Goal: Book appointment/travel/reservation

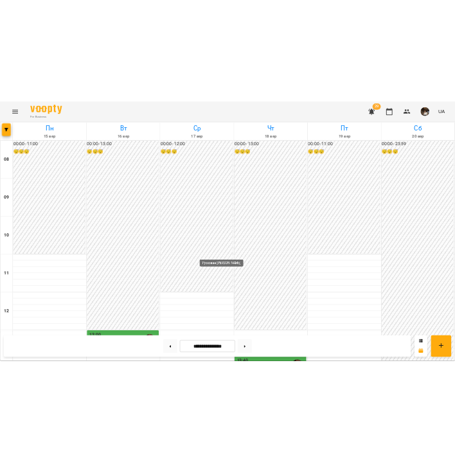
scroll to position [351, 0]
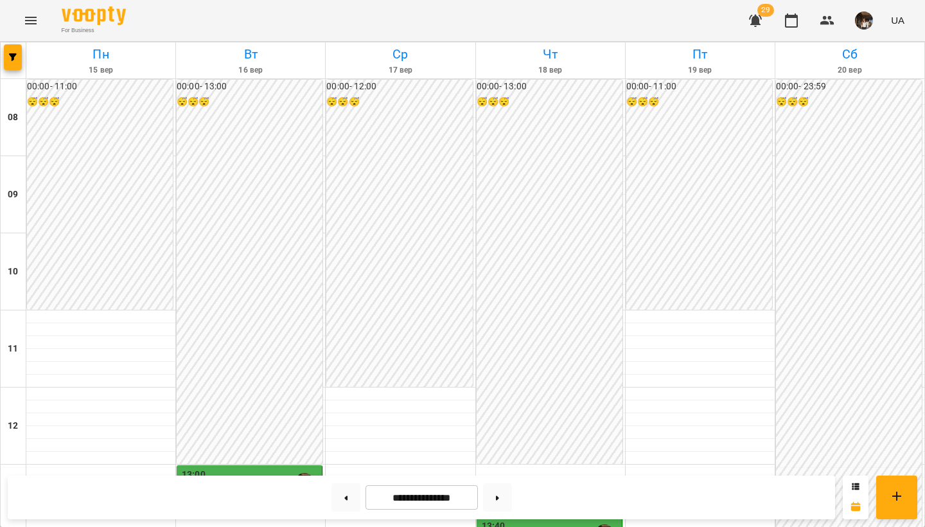
click at [454, 461] on div "13:40" at bounding box center [550, 534] width 137 height 30
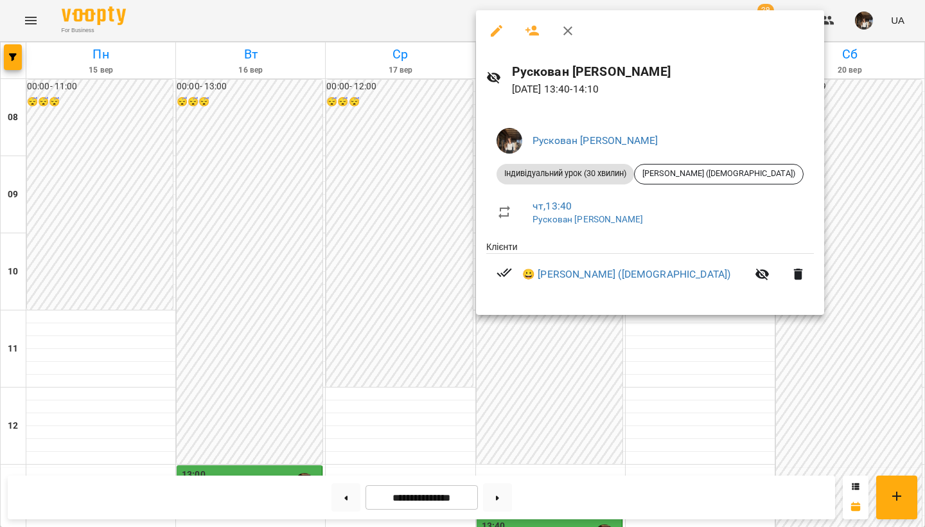
click at [428, 224] on div at bounding box center [462, 263] width 925 height 527
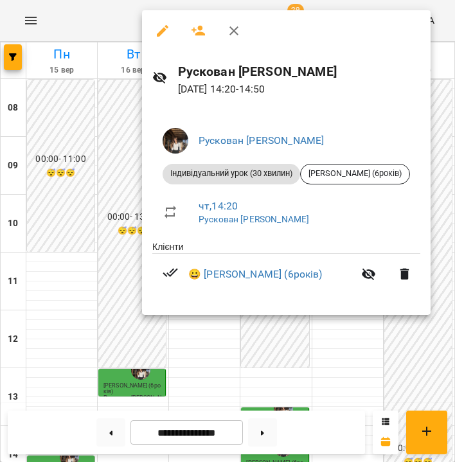
click at [236, 34] on icon "button" at bounding box center [233, 30] width 9 height 9
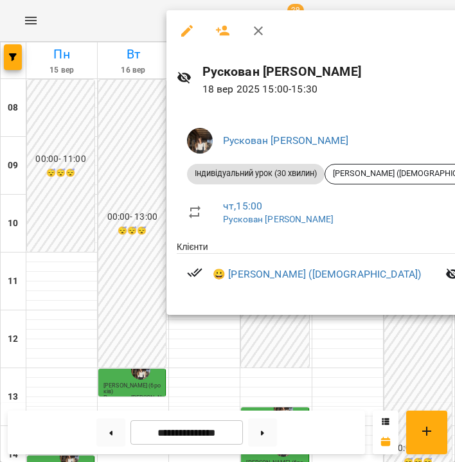
click at [251, 30] on icon "button" at bounding box center [258, 30] width 15 height 15
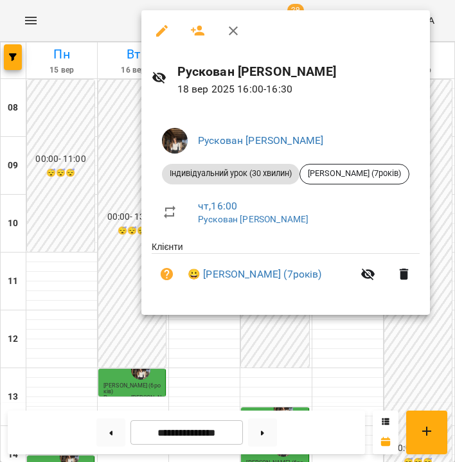
click at [233, 30] on icon "button" at bounding box center [233, 30] width 9 height 9
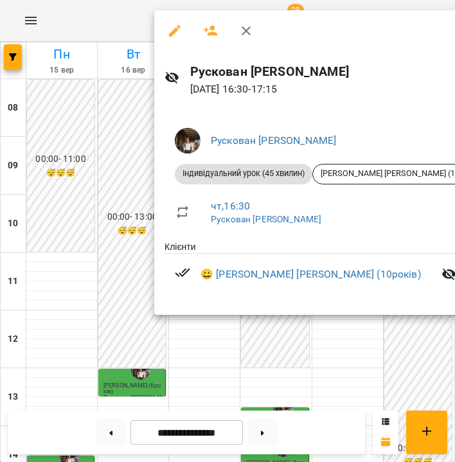
click at [250, 30] on icon "button" at bounding box center [245, 30] width 15 height 15
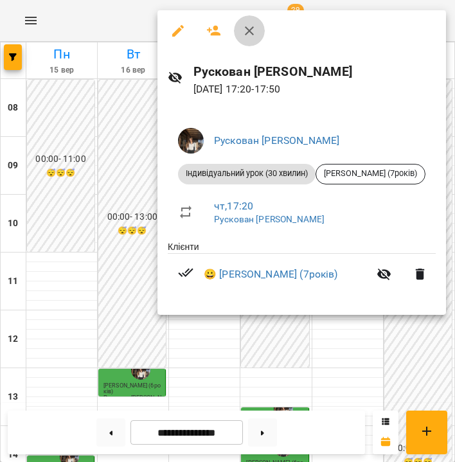
click at [250, 37] on icon "button" at bounding box center [249, 30] width 15 height 15
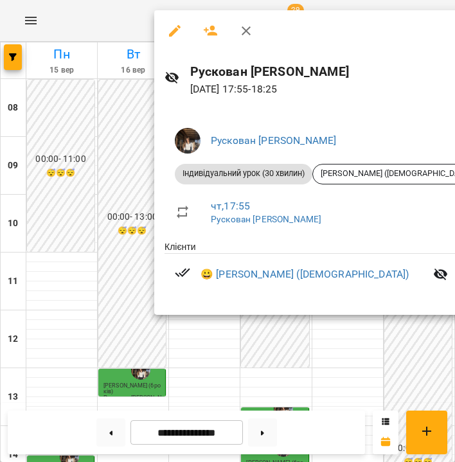
click at [244, 30] on icon "button" at bounding box center [246, 30] width 9 height 9
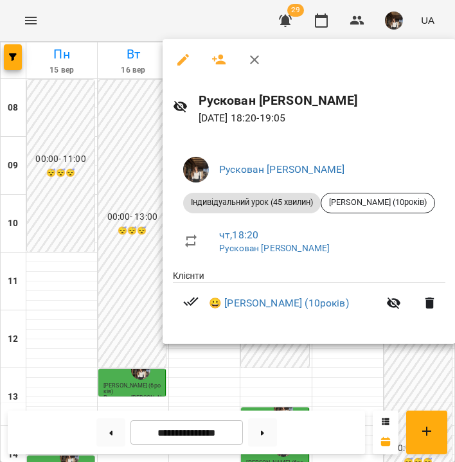
click at [258, 58] on icon "button" at bounding box center [254, 59] width 15 height 15
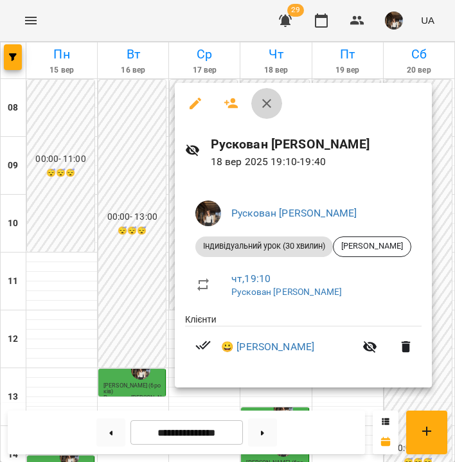
click at [269, 101] on icon "button" at bounding box center [266, 103] width 9 height 9
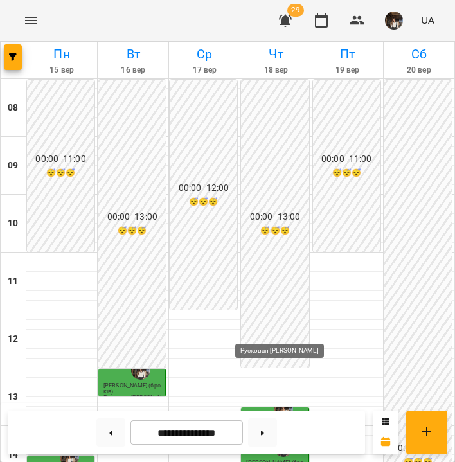
scroll to position [426, 0]
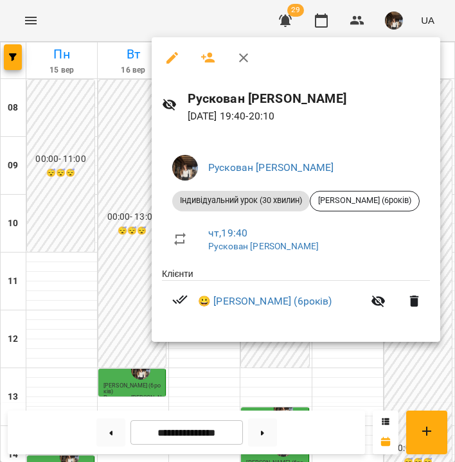
click at [251, 54] on button "button" at bounding box center [243, 57] width 31 height 31
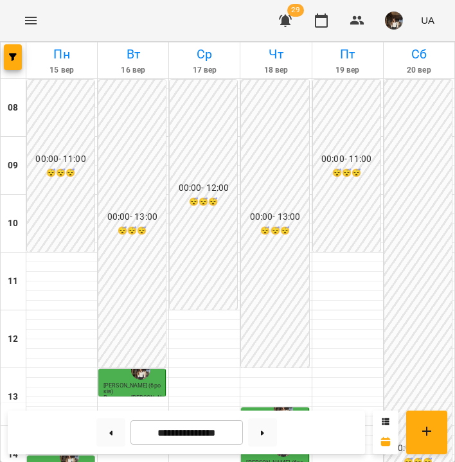
scroll to position [219, 0]
